Goal: Find specific page/section: Find specific page/section

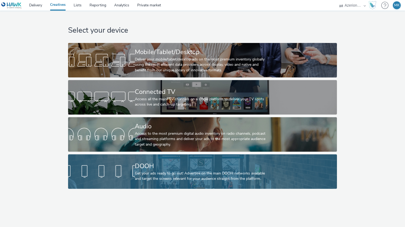
click at [188, 165] on div "DOOH" at bounding box center [201, 165] width 133 height 9
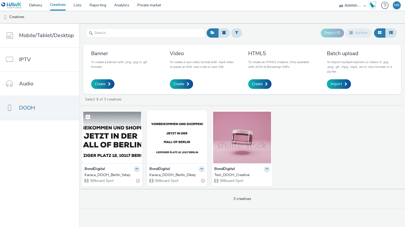
click at [119, 157] on img at bounding box center [112, 137] width 58 height 52
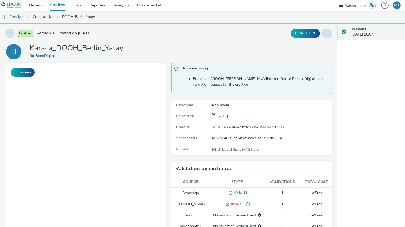
click at [241, 144] on div "Format Billboard Spot (VAST 3.0)" at bounding box center [251, 149] width 161 height 11
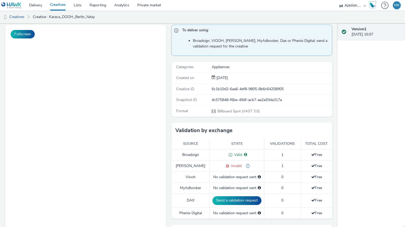
scroll to position [40, 0]
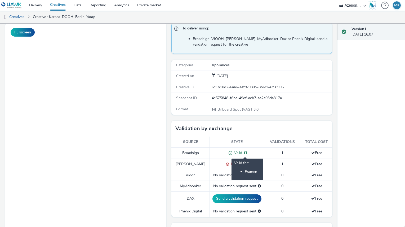
click at [244, 153] on icon at bounding box center [245, 153] width 3 height 4
click at [123, 5] on link "Analytics" at bounding box center [121, 5] width 23 height 11
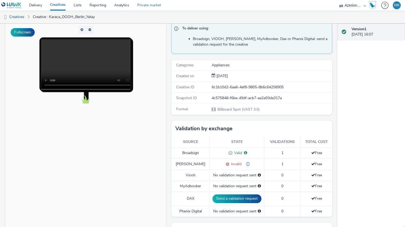
click at [141, 4] on link "Private market" at bounding box center [149, 5] width 32 height 11
